Goal: Share content

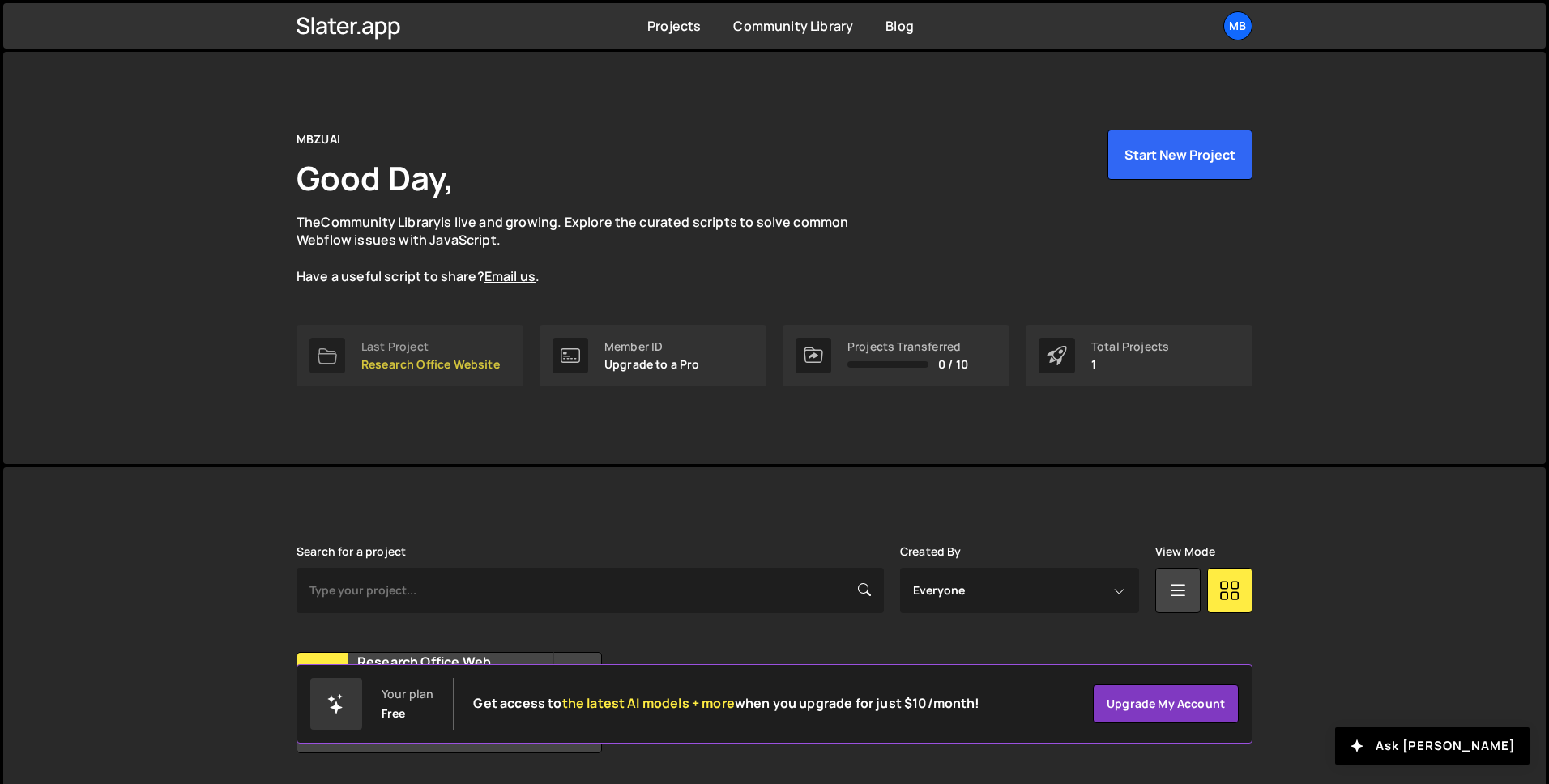
click at [398, 358] on p "Research Office Website" at bounding box center [430, 364] width 139 height 13
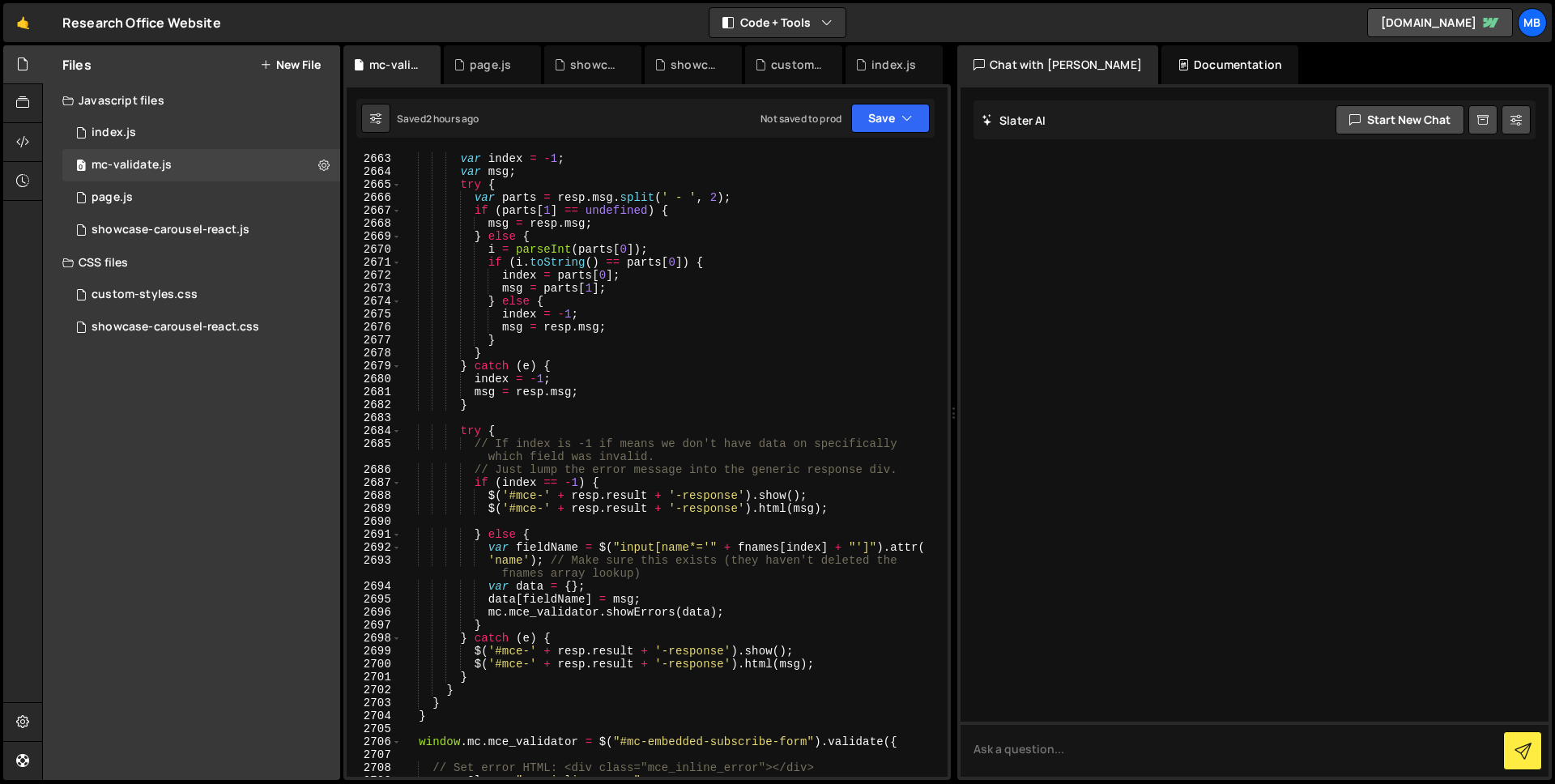
scroll to position [25910, 0]
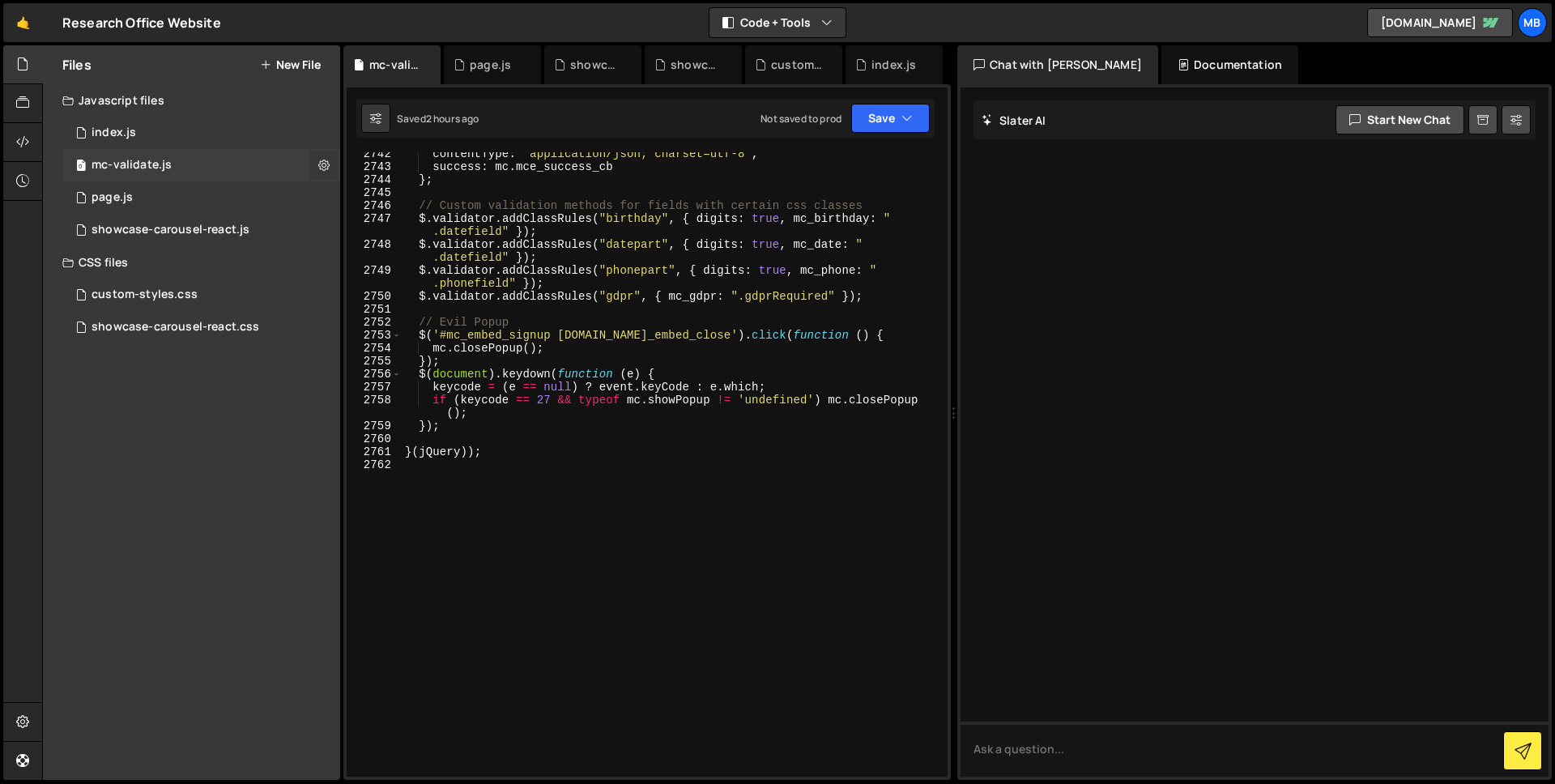
click at [322, 162] on icon at bounding box center [324, 165] width 11 height 15
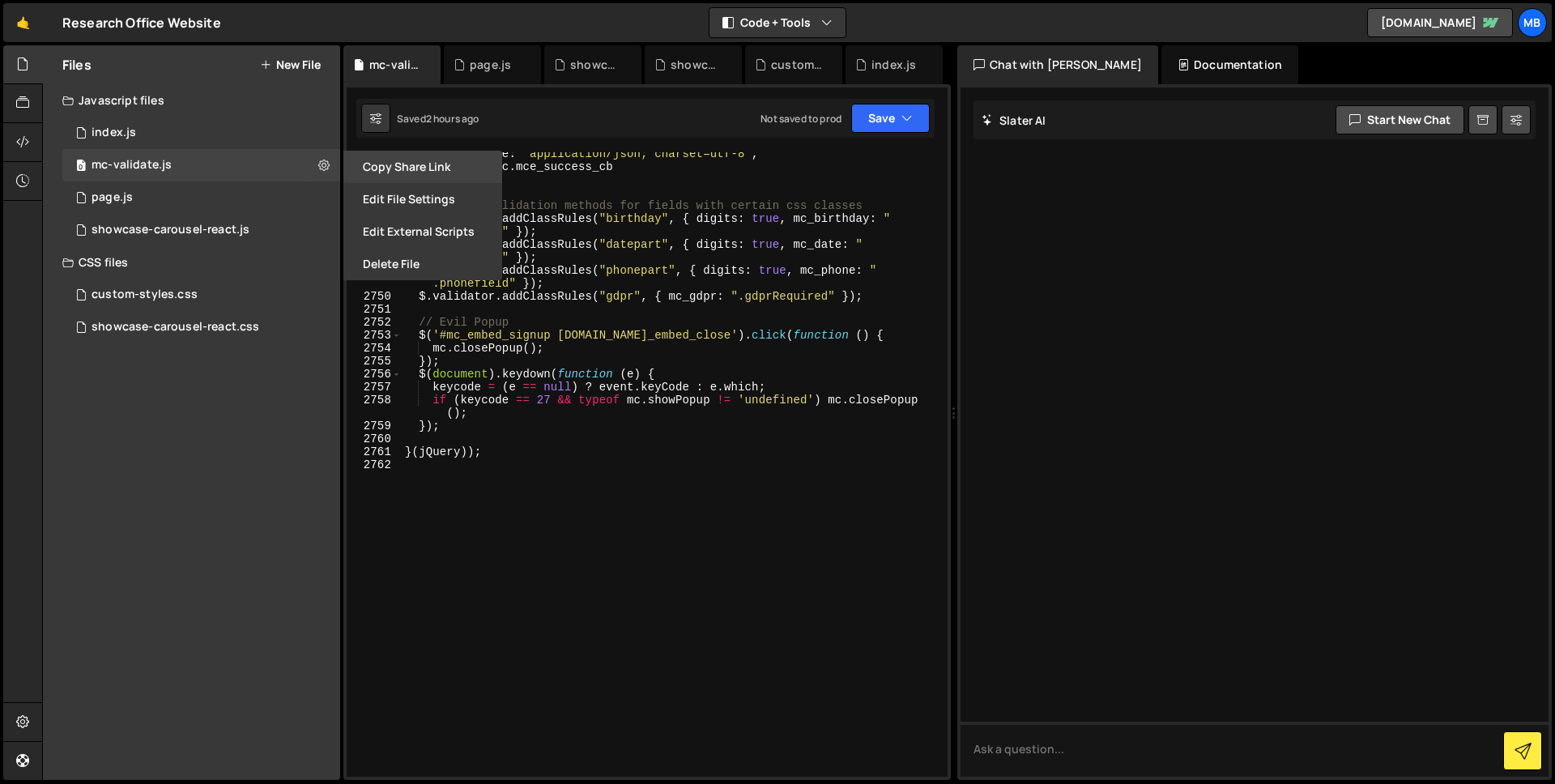
click at [414, 161] on button "Copy share link" at bounding box center [423, 166] width 159 height 32
